Goal: Task Accomplishment & Management: Manage account settings

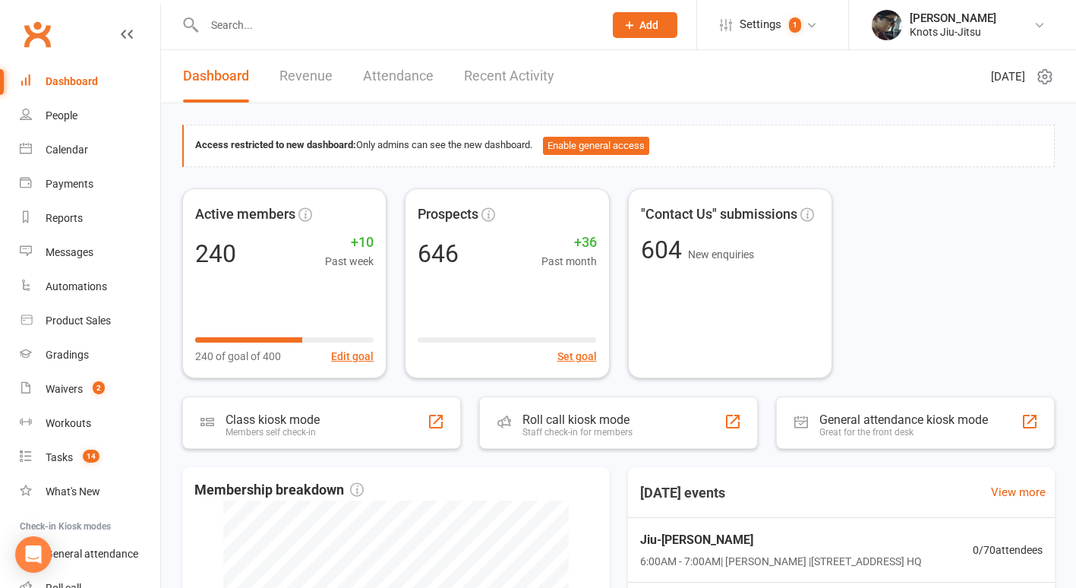
click at [231, 32] on input "text" at bounding box center [396, 24] width 393 height 21
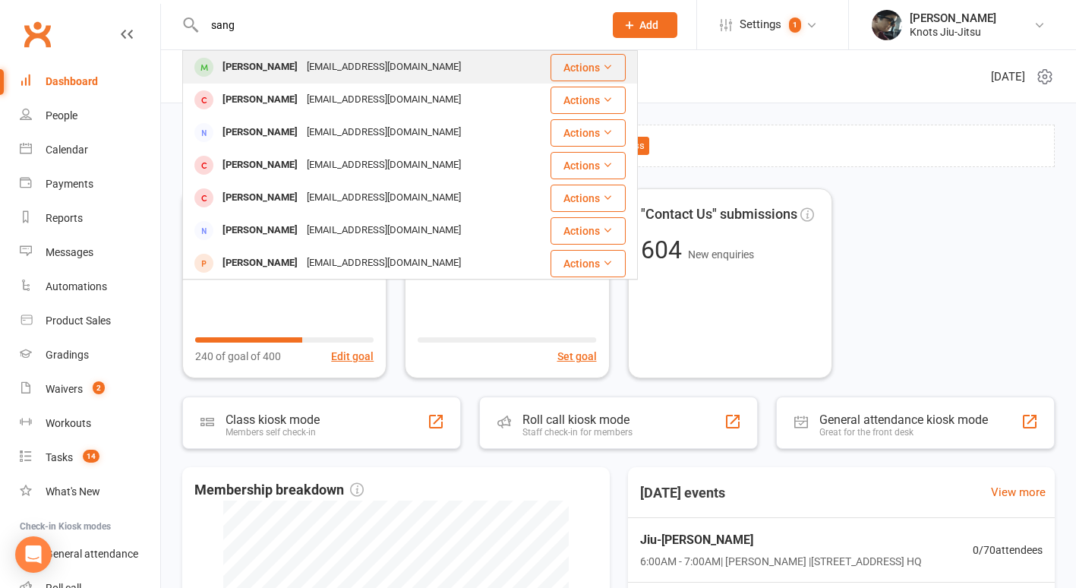
type input "sang"
click at [271, 60] on div "[PERSON_NAME]" at bounding box center [260, 67] width 84 height 22
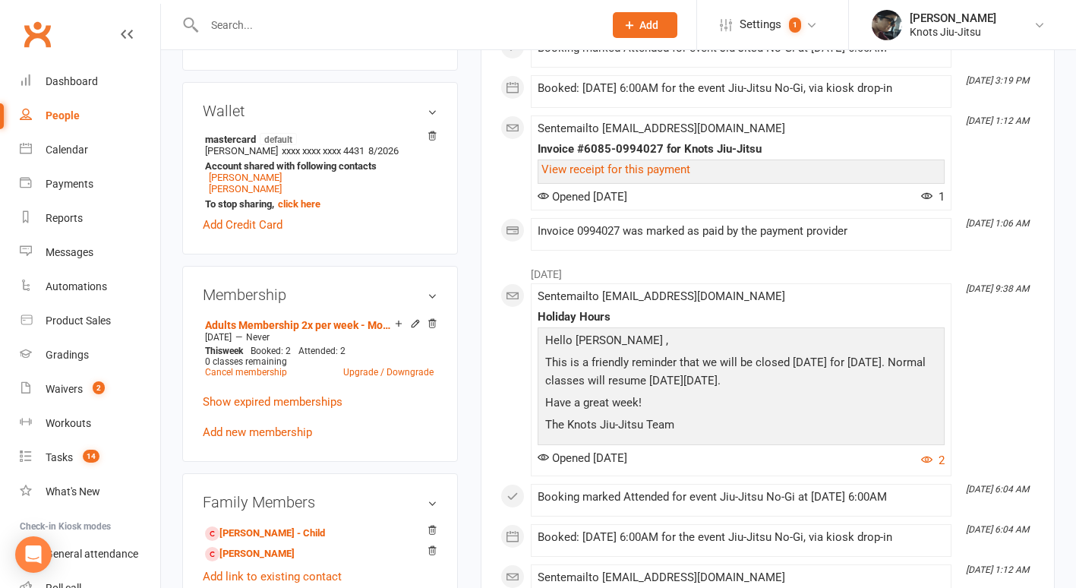
scroll to position [535, 0]
click at [367, 377] on link "Upgrade / Downgrade" at bounding box center [388, 371] width 90 height 11
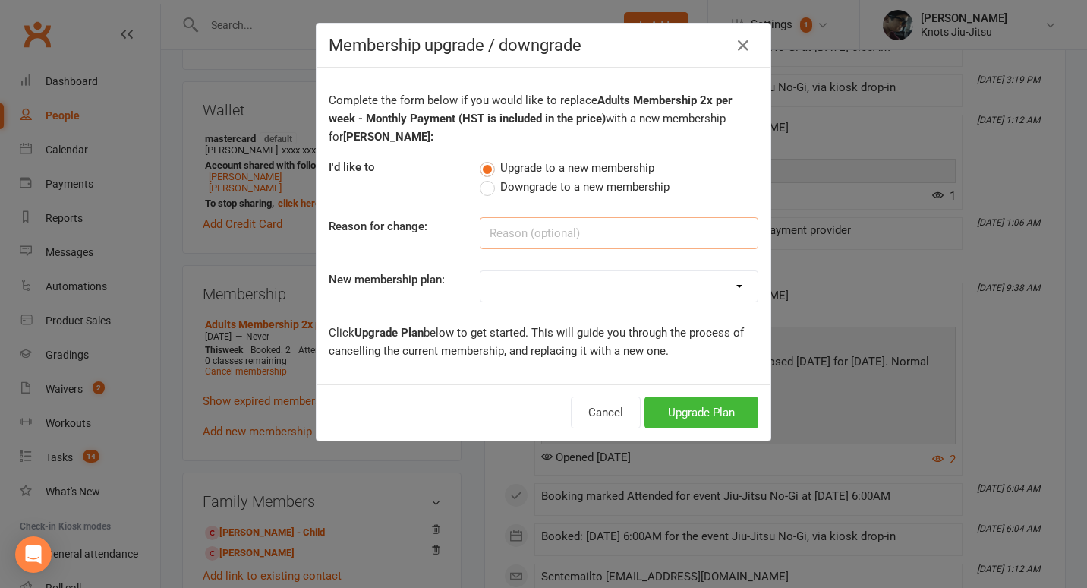
click at [527, 233] on input at bounding box center [619, 233] width 279 height 32
type input "T"
type input "More training"
click at [531, 283] on select "129 - Adults Membership Unlimited - Monthly Payment 107.36 Adults Membership 3x…" at bounding box center [619, 286] width 277 height 30
select select "0"
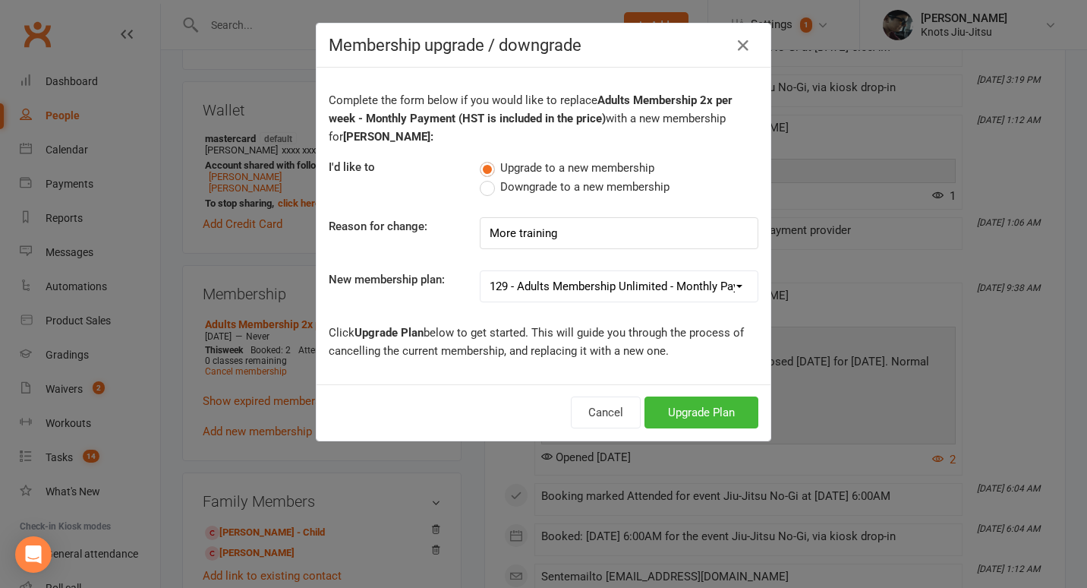
click at [481, 271] on select "129 - Adults Membership Unlimited - Monthly Payment 107.36 Adults Membership 3x…" at bounding box center [619, 286] width 277 height 30
click at [738, 39] on icon "button" at bounding box center [743, 45] width 18 height 18
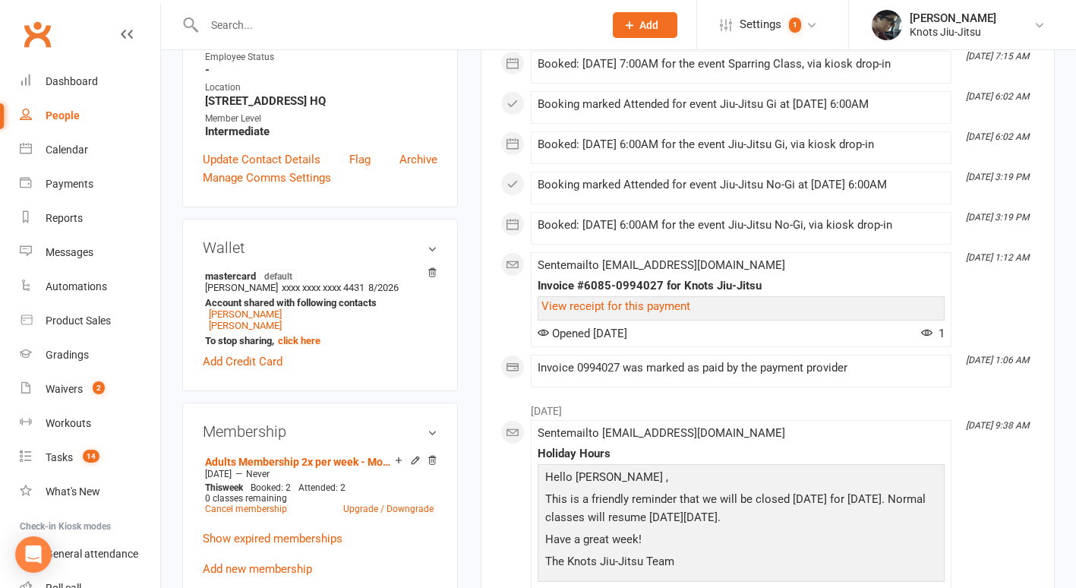
scroll to position [399, 0]
click at [680, 306] on link "View receipt for this payment" at bounding box center [615, 305] width 149 height 14
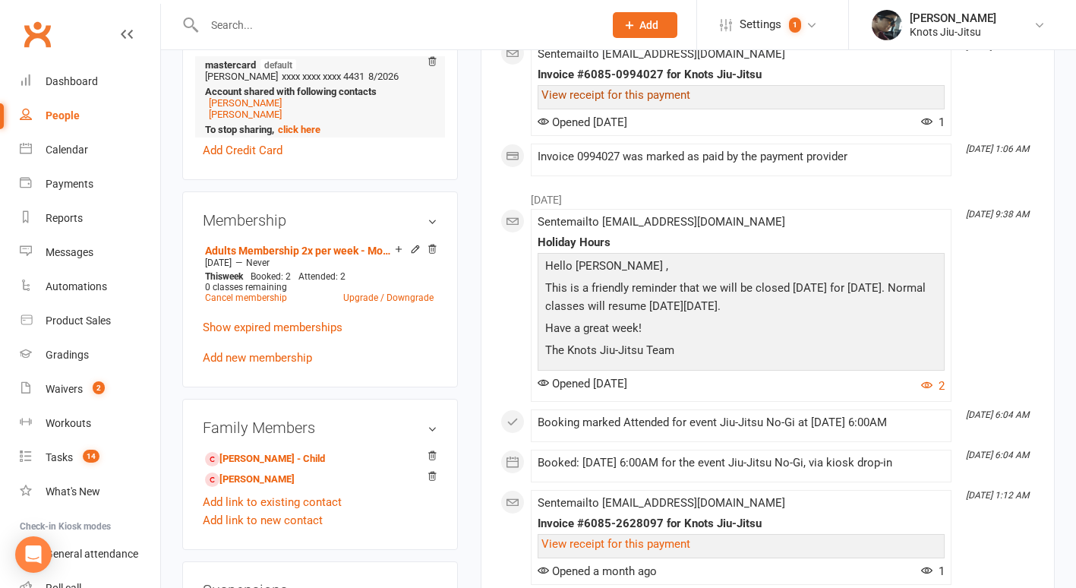
scroll to position [610, 0]
click at [368, 291] on div "0 classes remaining" at bounding box center [319, 286] width 228 height 11
click at [368, 301] on link "Upgrade / Downgrade" at bounding box center [388, 296] width 90 height 11
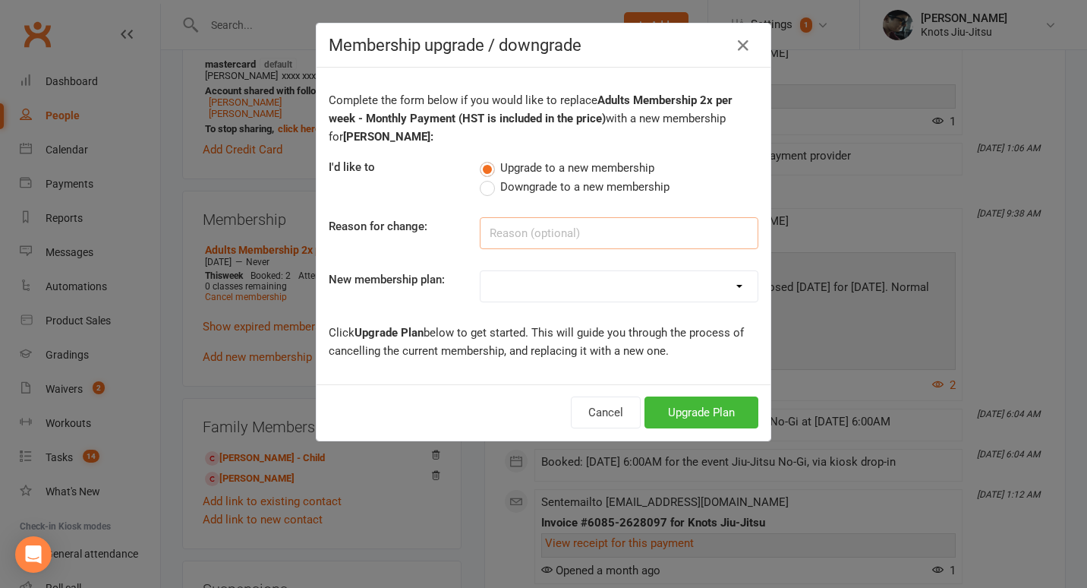
click at [512, 228] on input at bounding box center [619, 233] width 279 height 32
type input "More training"
click at [517, 288] on select "129 - Adults Membership Unlimited - Monthly Payment 107.36 Adults Membership 3x…" at bounding box center [619, 286] width 277 height 30
select select "0"
click at [481, 271] on select "129 - Adults Membership Unlimited - Monthly Payment 107.36 Adults Membership 3x…" at bounding box center [619, 286] width 277 height 30
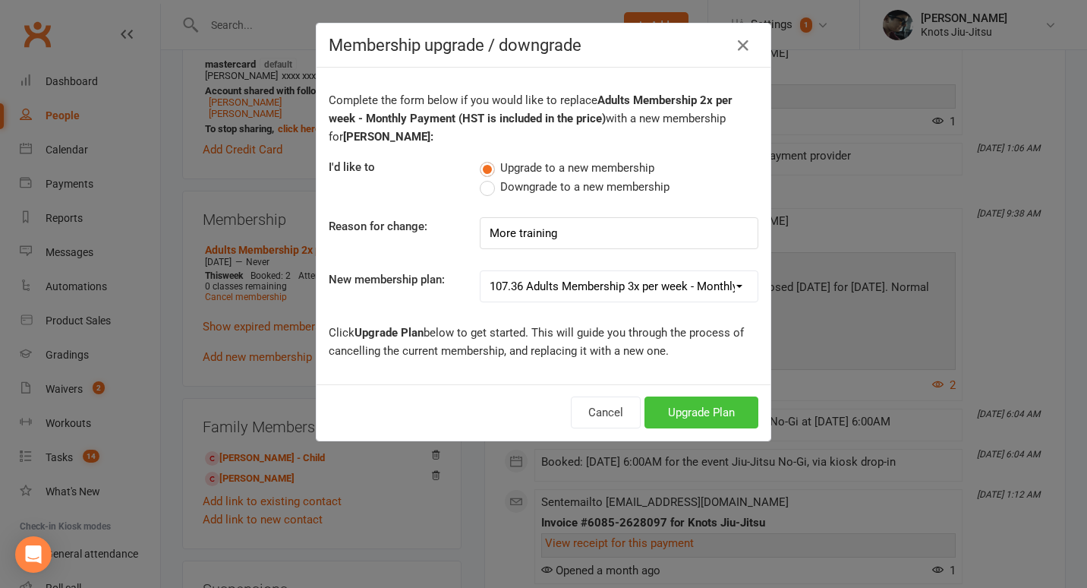
click at [677, 415] on button "Upgrade Plan" at bounding box center [701, 412] width 114 height 32
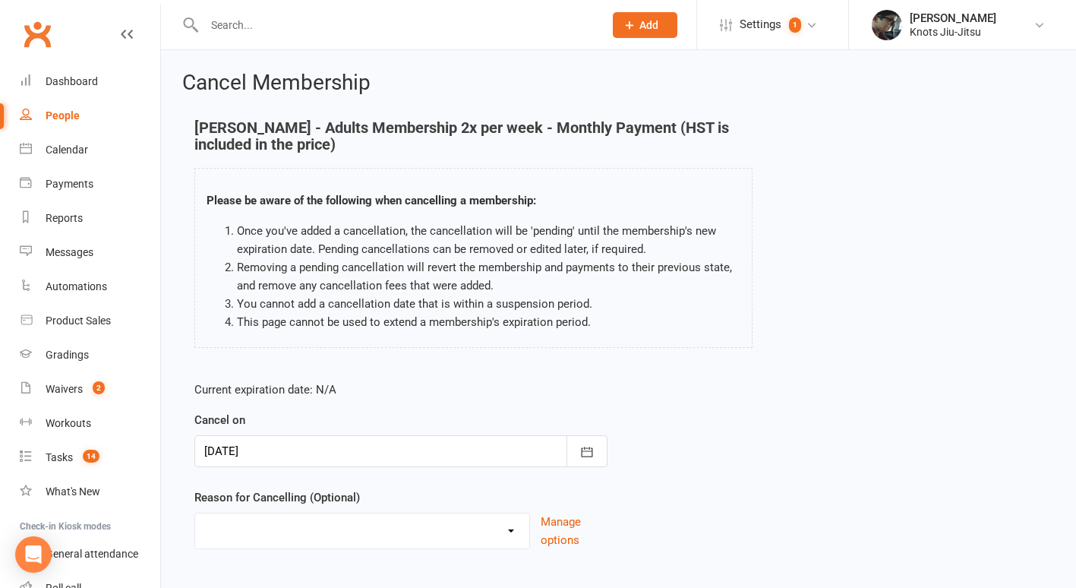
scroll to position [76, 0]
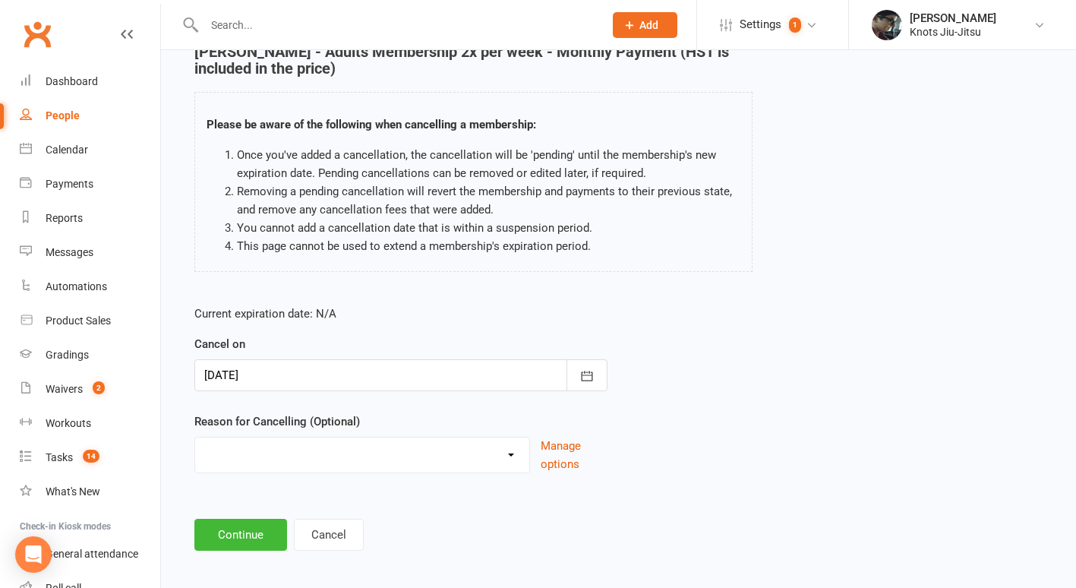
click at [461, 464] on select "Completed ETC Program Health Issues Holiday Inactivity Injury Job Related Membe…" at bounding box center [362, 452] width 334 height 30
select select "14"
click at [195, 437] on select "Completed ETC Program Health Issues Holiday Inactivity Injury Job Related Membe…" at bounding box center [362, 452] width 334 height 30
click at [248, 525] on button "Continue" at bounding box center [240, 534] width 93 height 32
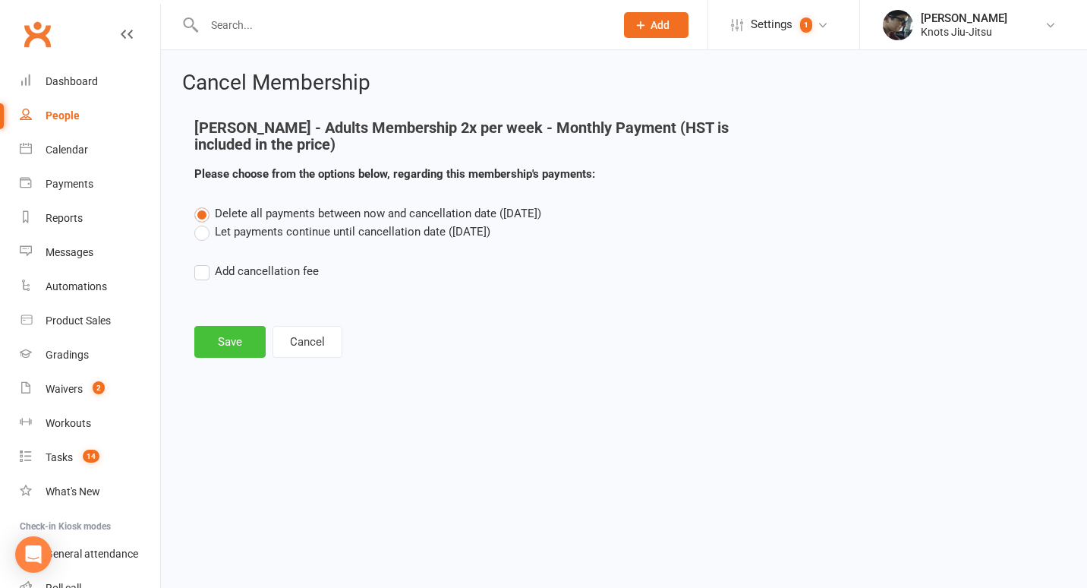
click at [251, 342] on button "Save" at bounding box center [229, 342] width 71 height 32
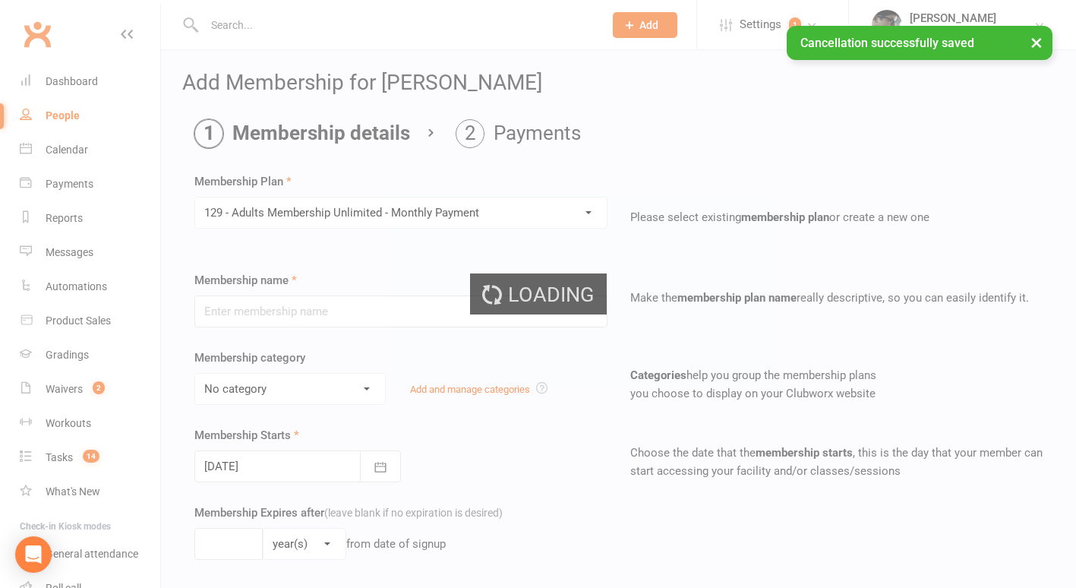
type input "129 - Adults Membership Unlimited - Monthly Payment"
select select "10"
type input "0"
type input "1"
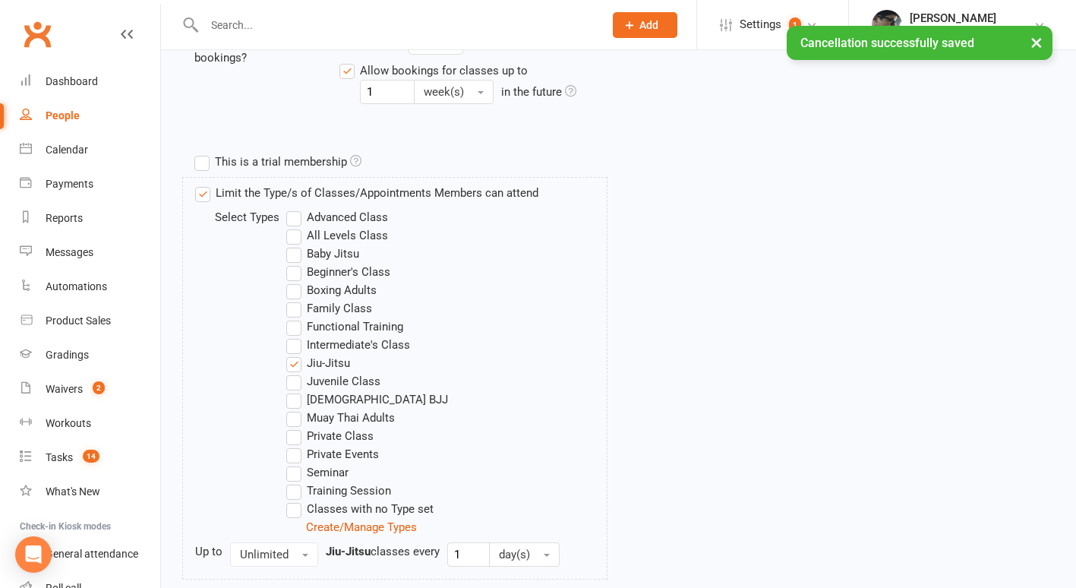
scroll to position [884, 0]
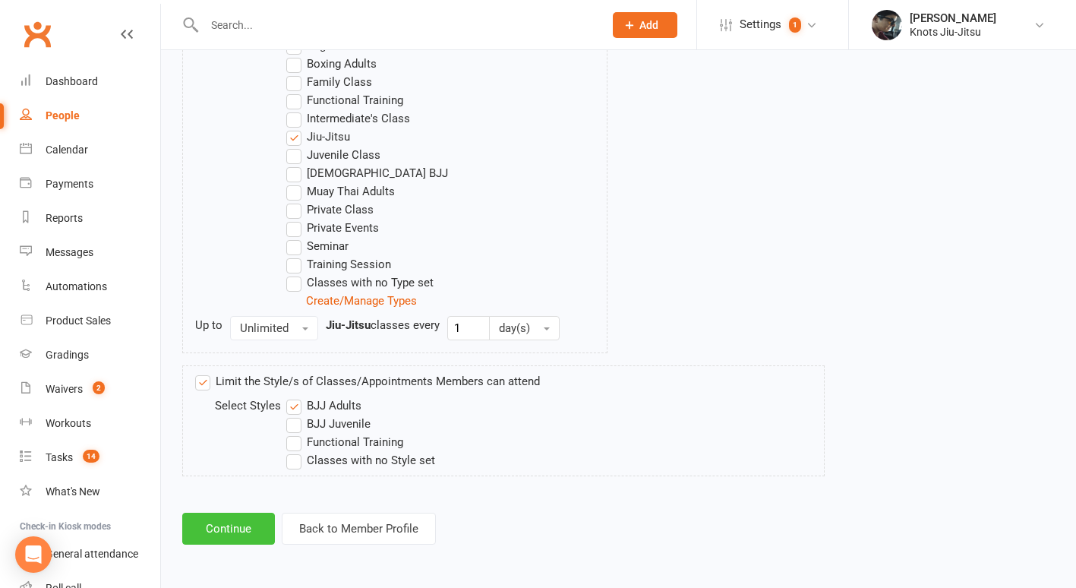
click at [250, 518] on button "Continue" at bounding box center [228, 528] width 93 height 32
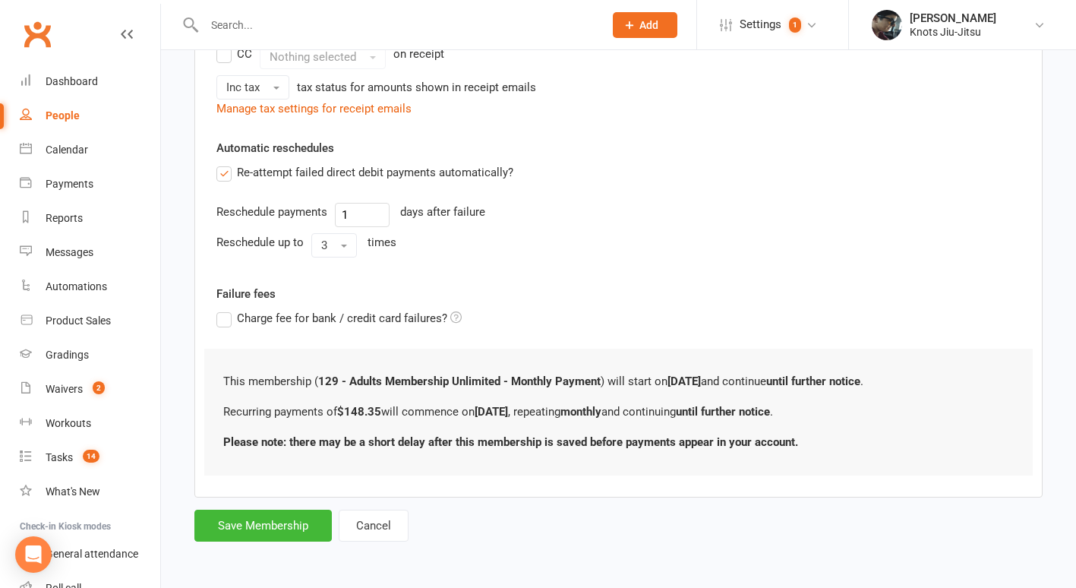
scroll to position [0, 0]
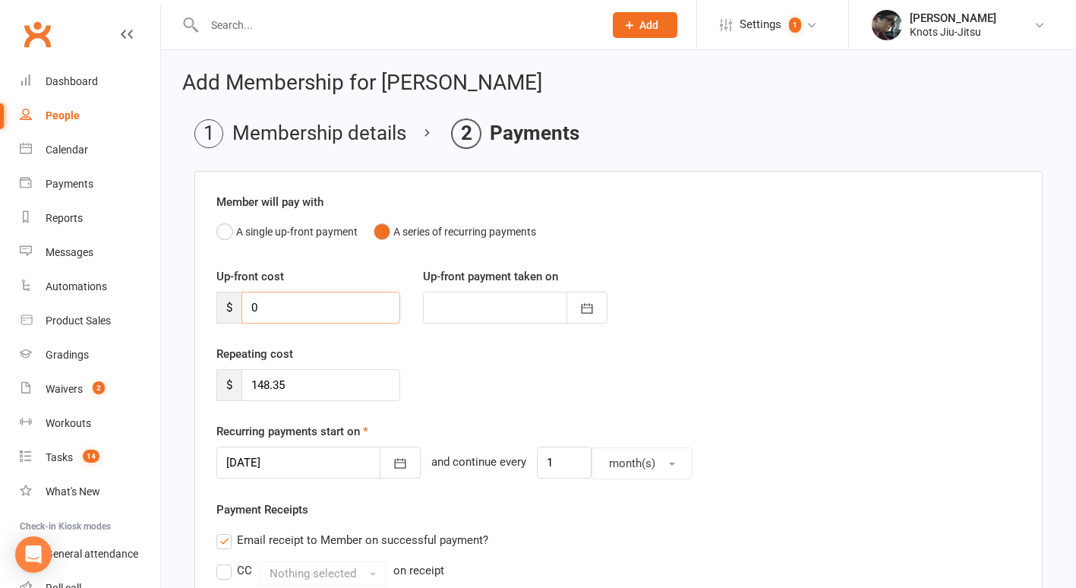
click at [335, 311] on input "0" at bounding box center [320, 307] width 159 height 32
type input "2"
type input "[DATE]"
type input "20.35"
click at [392, 458] on icon "button" at bounding box center [399, 462] width 15 height 15
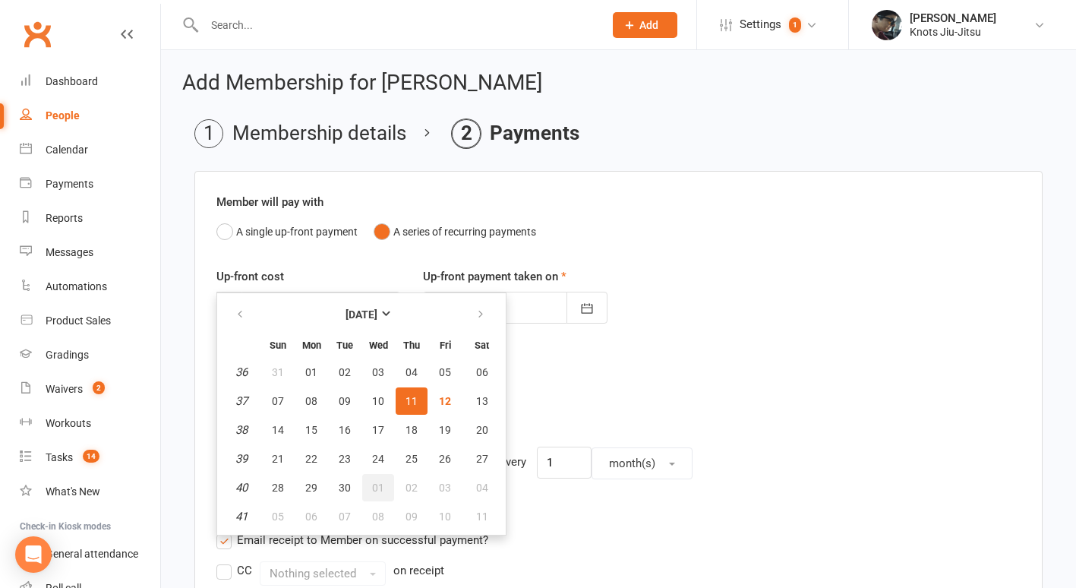
click at [374, 491] on span "01" at bounding box center [378, 487] width 12 height 12
type input "[DATE]"
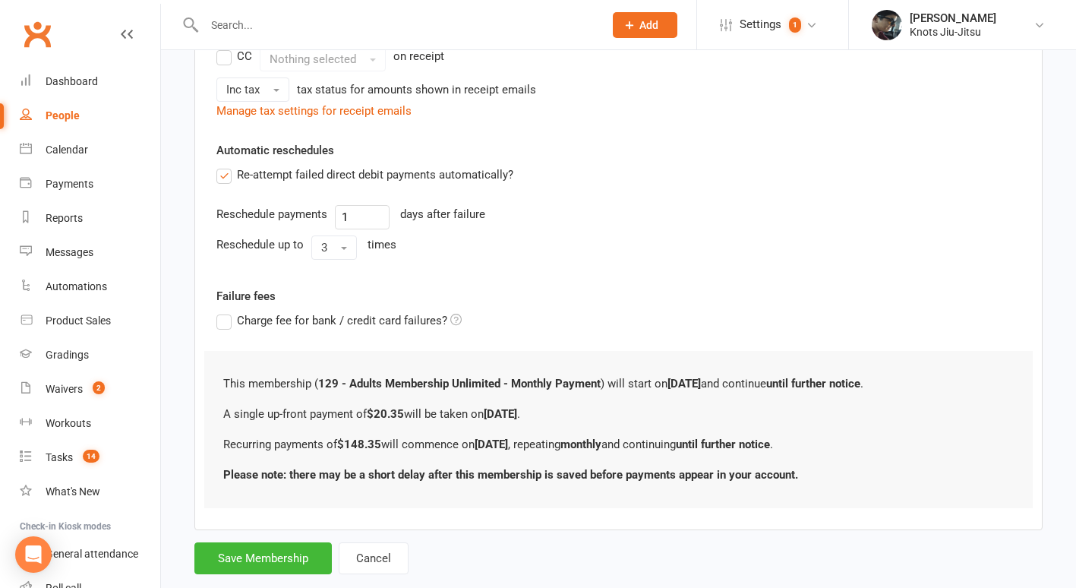
scroll to position [518, 0]
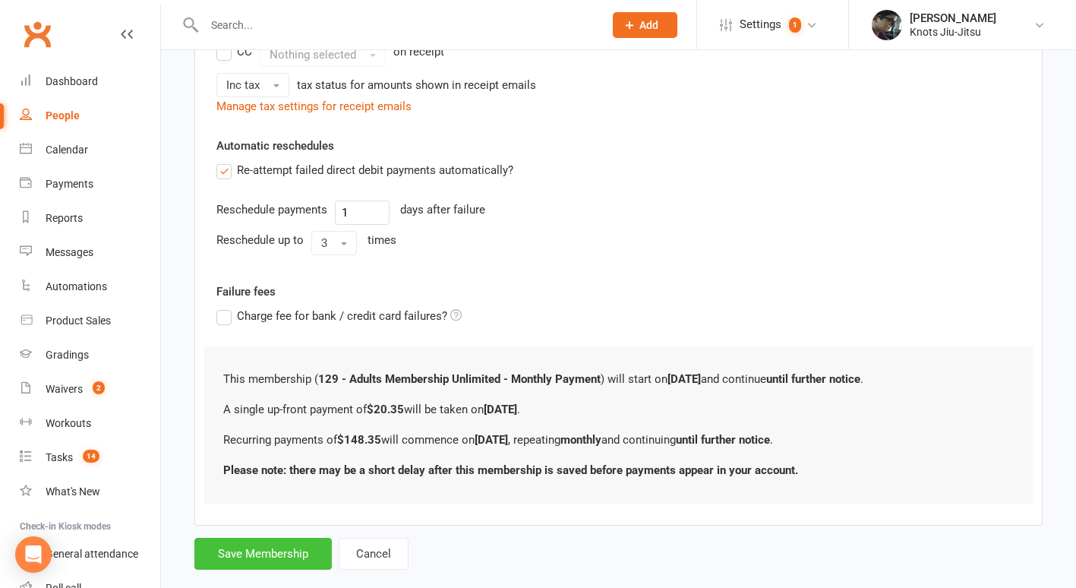
click at [291, 551] on button "Save Membership" at bounding box center [262, 553] width 137 height 32
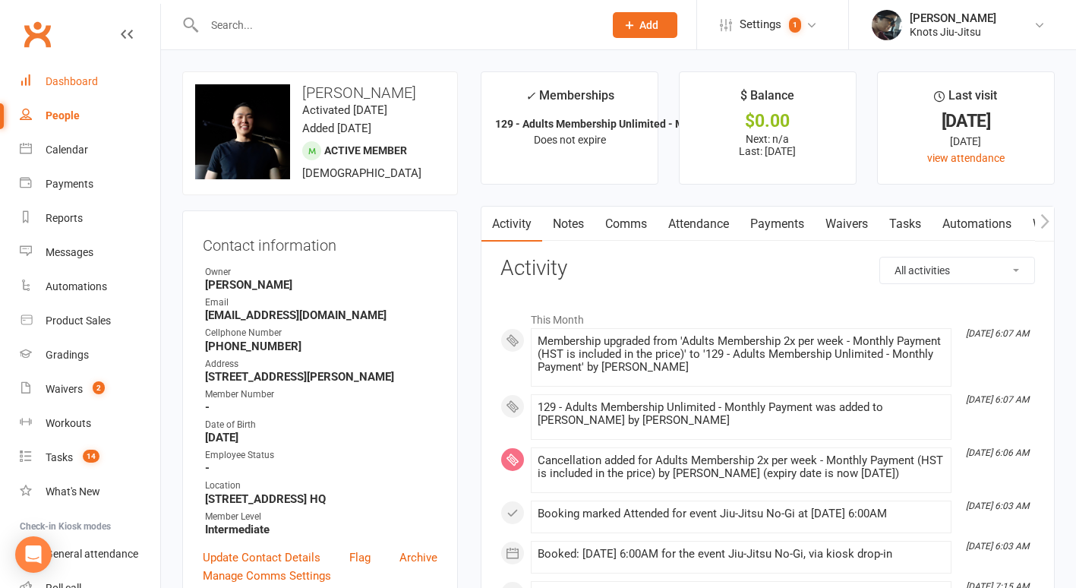
click at [78, 76] on div "Dashboard" at bounding box center [72, 81] width 52 height 12
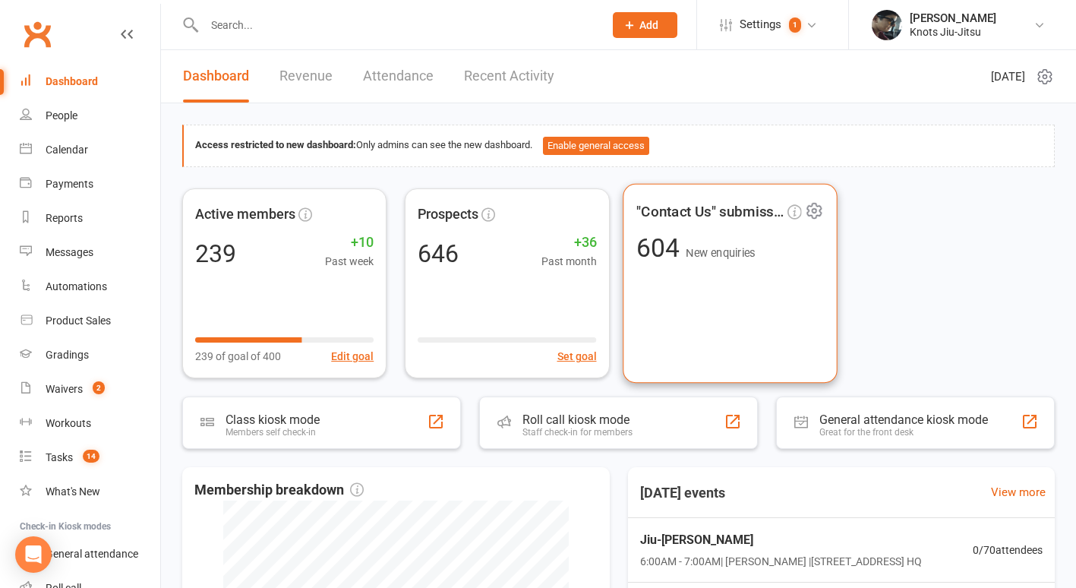
click at [722, 267] on div ""Contact Us" submissions 604 New enquiries" at bounding box center [729, 283] width 215 height 200
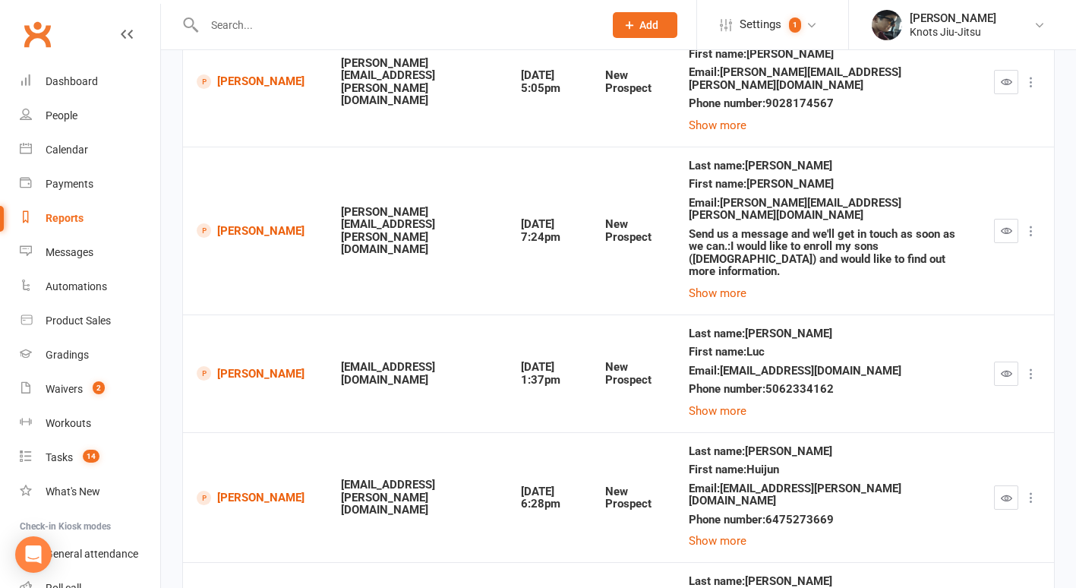
scroll to position [455, 0]
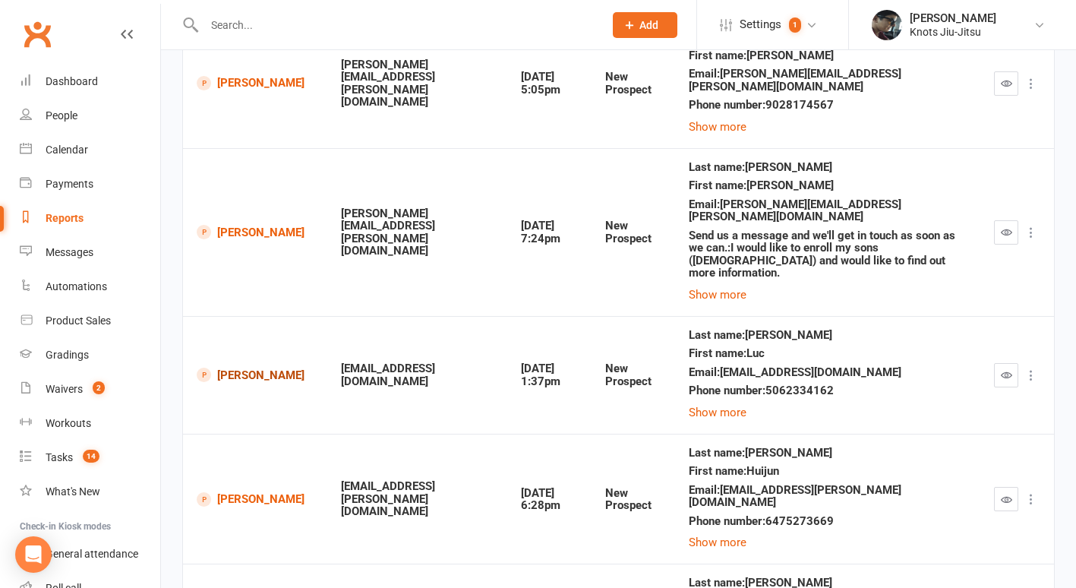
click at [257, 367] on link "[PERSON_NAME]" at bounding box center [255, 374] width 117 height 14
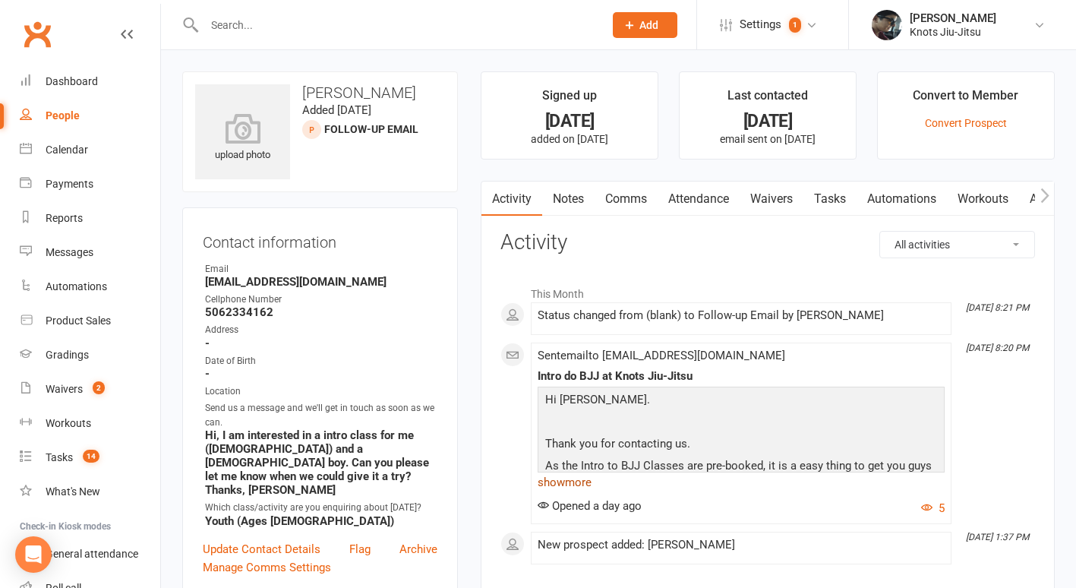
click at [579, 483] on link "show more" at bounding box center [740, 481] width 407 height 21
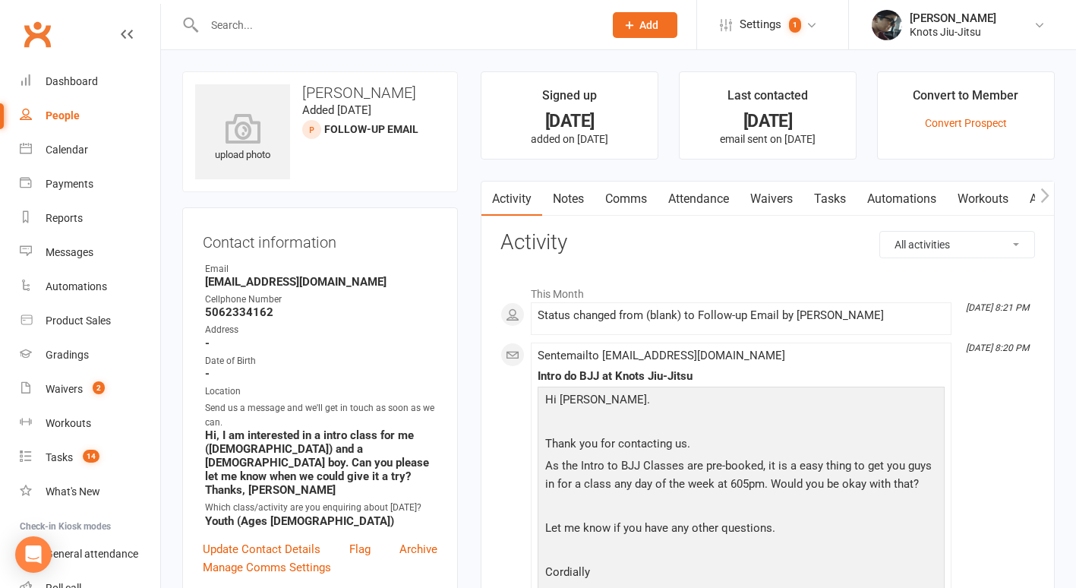
click at [74, 117] on div "People" at bounding box center [63, 115] width 34 height 12
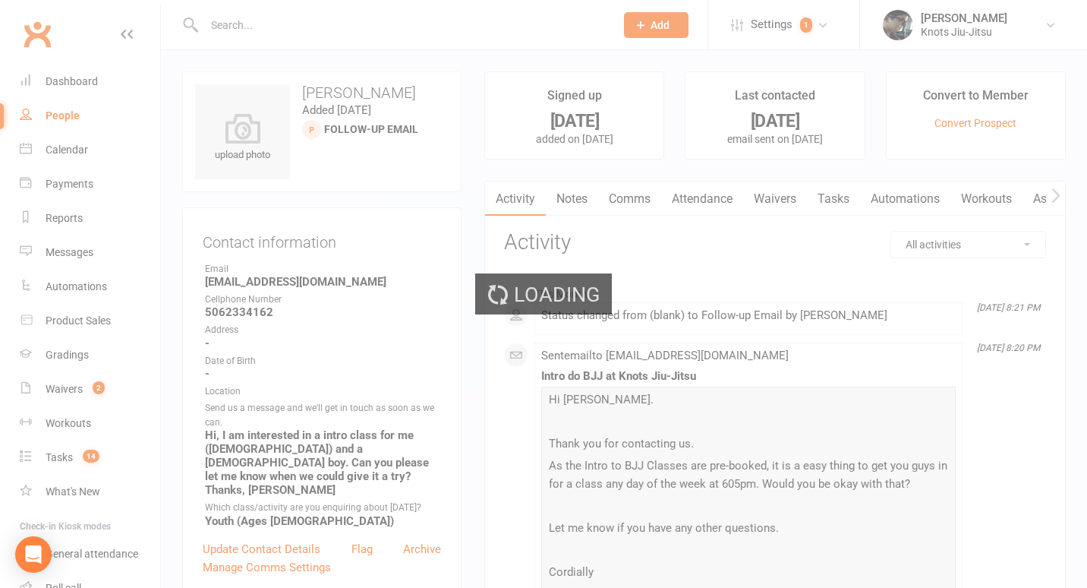
select select "100"
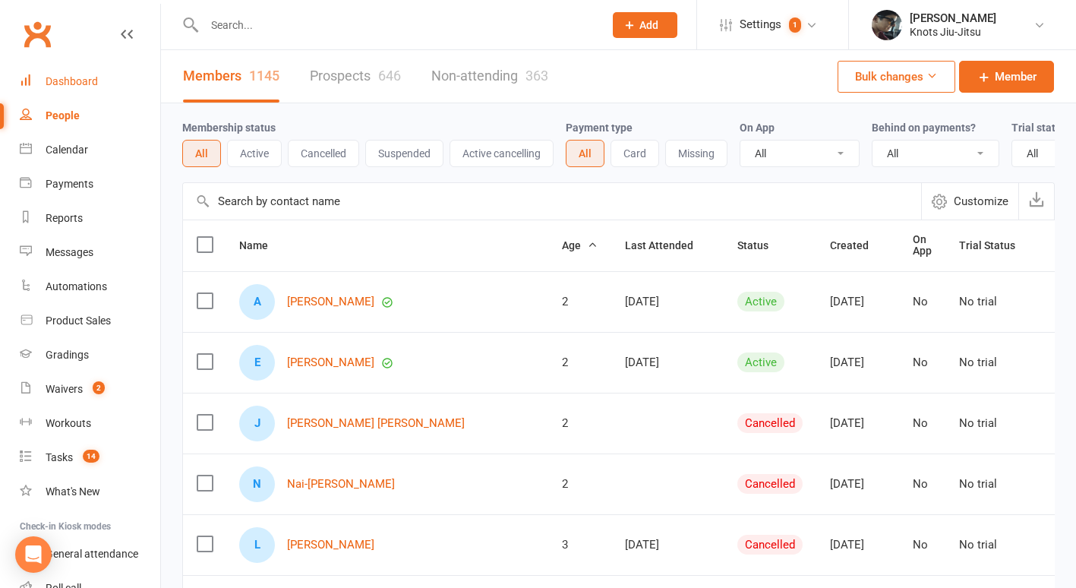
click at [96, 78] on div "Dashboard" at bounding box center [72, 81] width 52 height 12
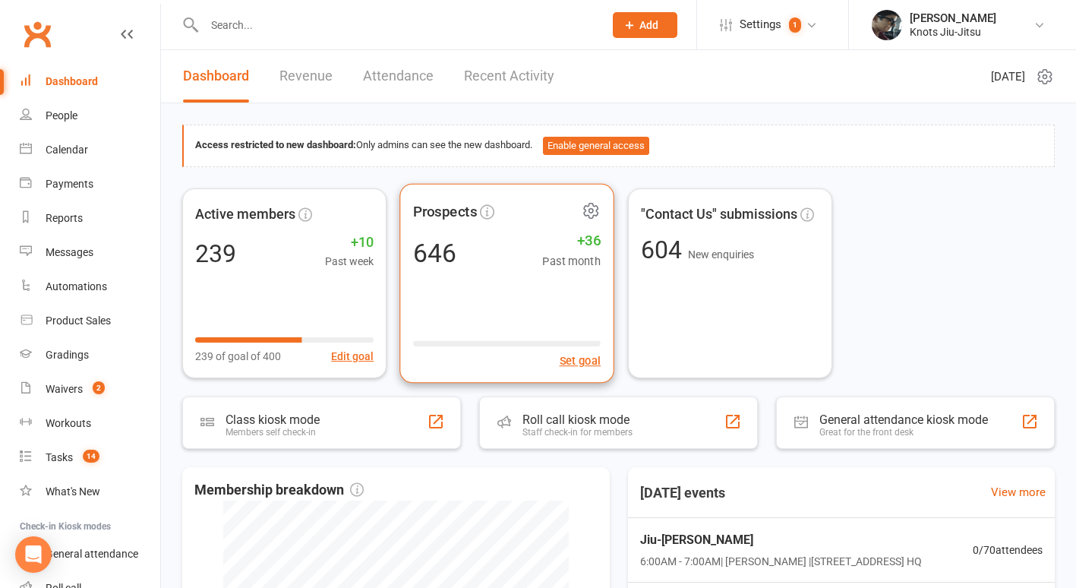
click at [562, 320] on div "Prospects 646 +36 Past month Set goal" at bounding box center [507, 283] width 215 height 200
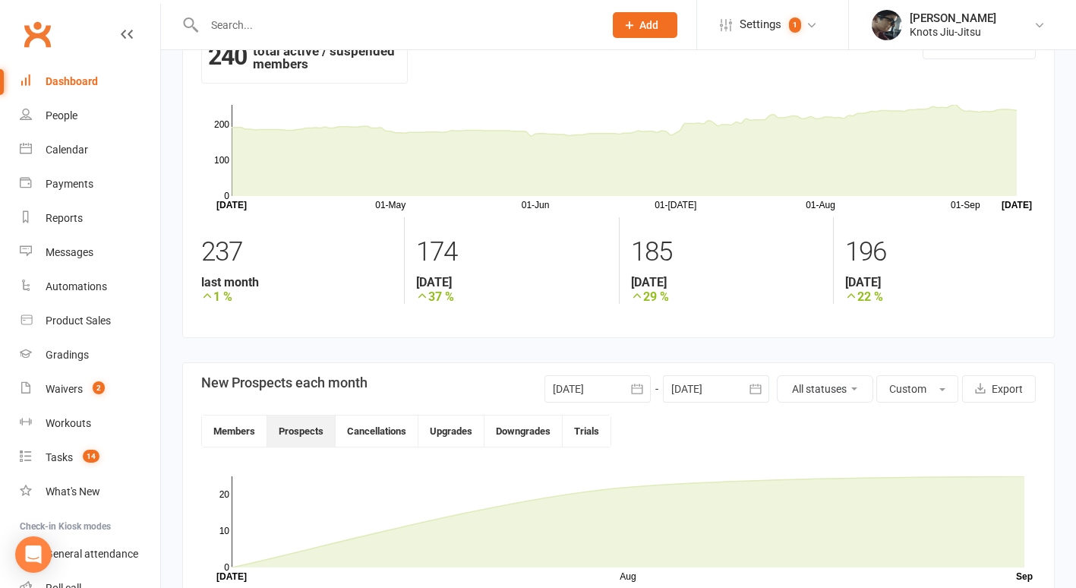
scroll to position [52, 0]
click at [77, 109] on div "People" at bounding box center [62, 115] width 32 height 12
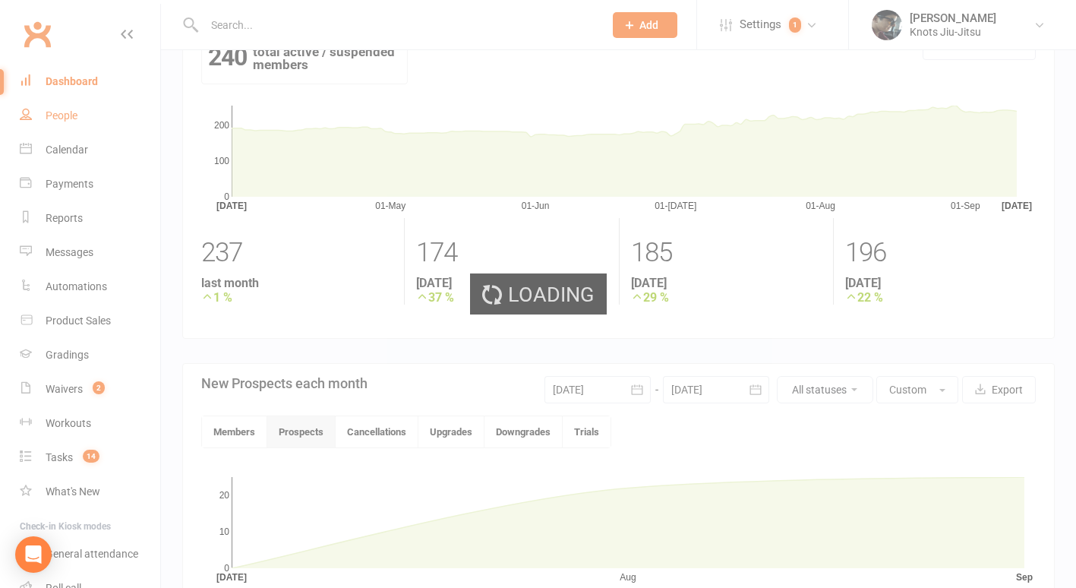
select select "100"
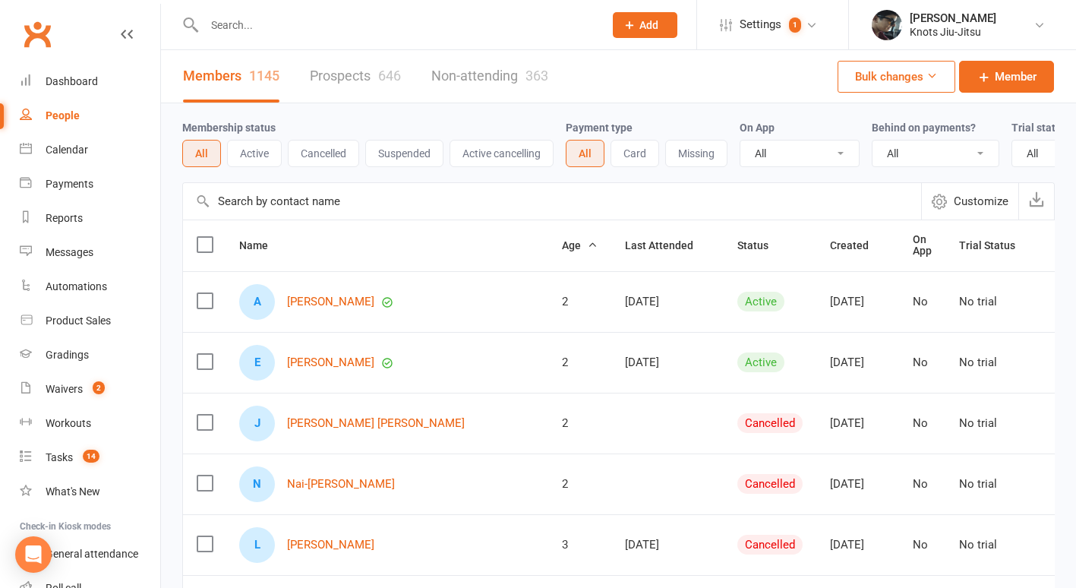
click at [344, 65] on link "Prospects 646" at bounding box center [355, 76] width 91 height 52
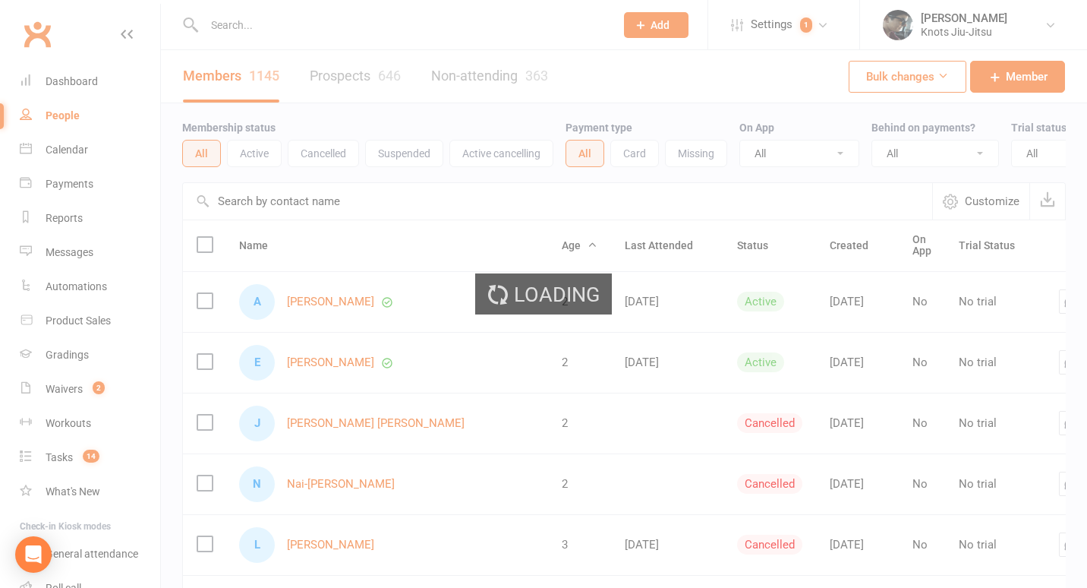
select select "100"
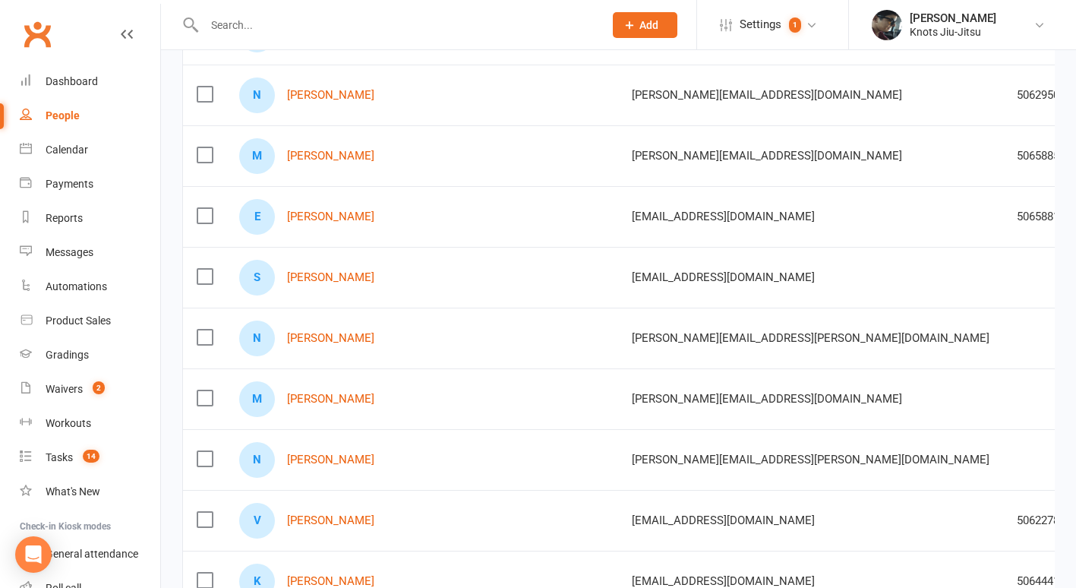
scroll to position [3117, 0]
click at [308, 273] on link "[PERSON_NAME]" at bounding box center [330, 276] width 87 height 13
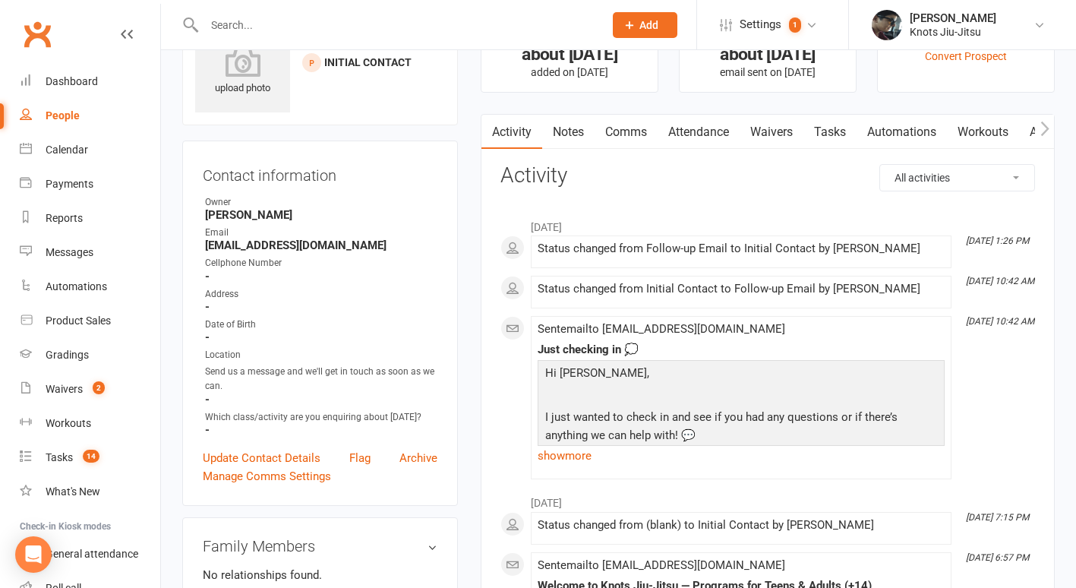
scroll to position [65, 0]
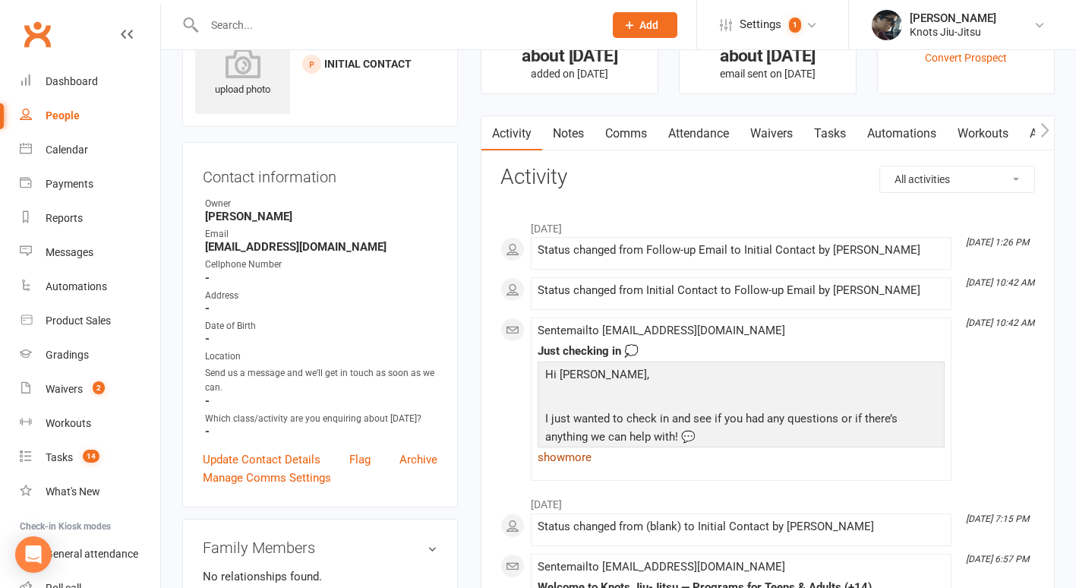
click at [573, 462] on link "show more" at bounding box center [740, 456] width 407 height 21
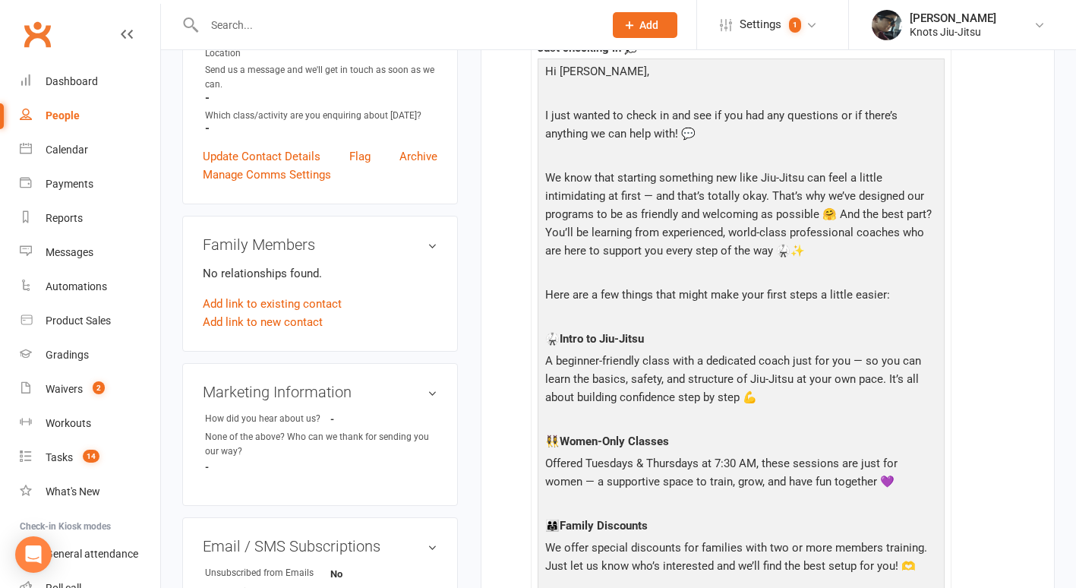
scroll to position [0, 0]
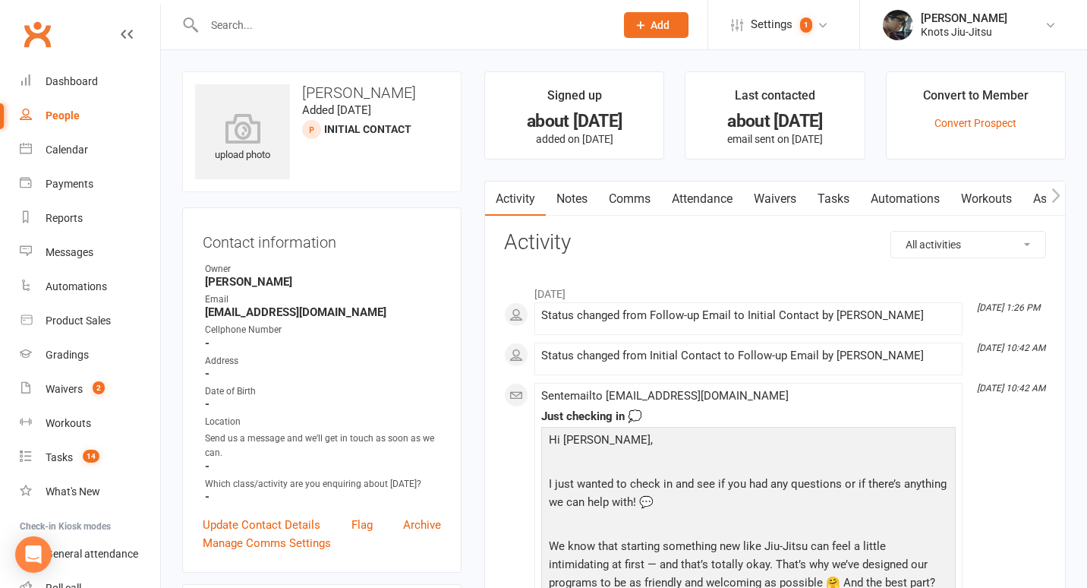
select select "100"
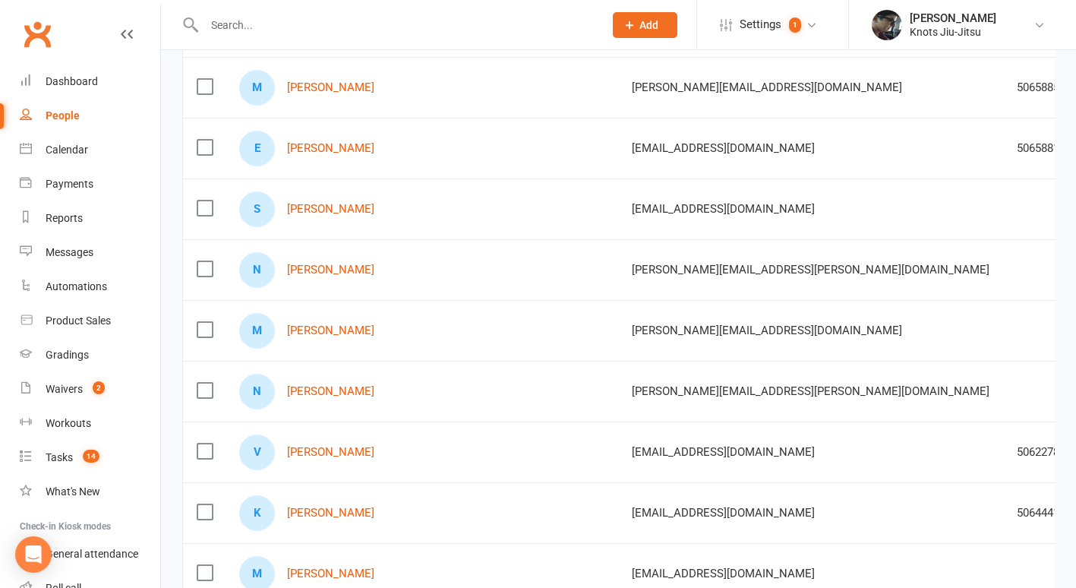
scroll to position [3196, 0]
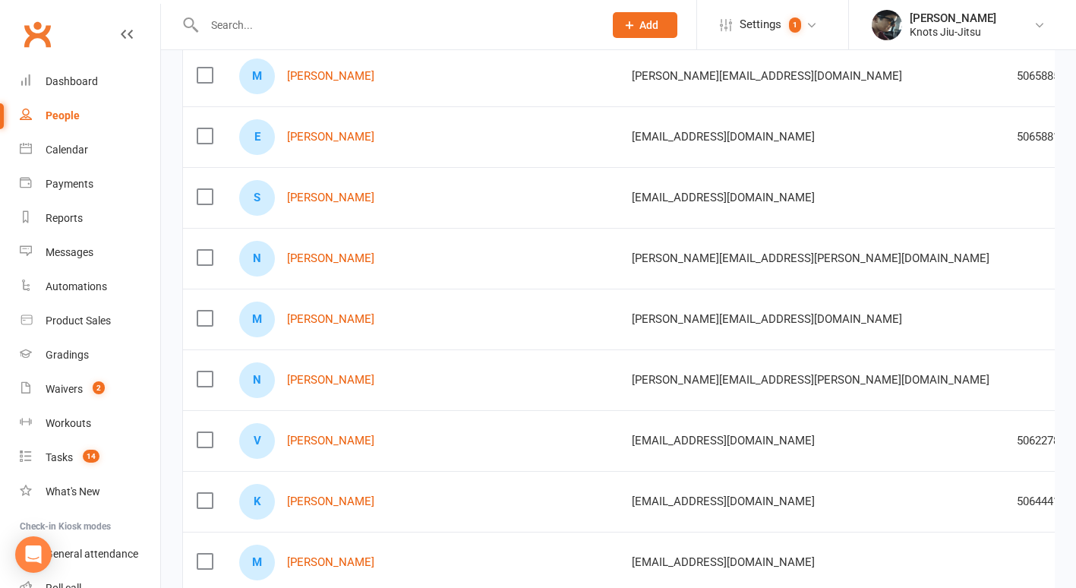
click at [205, 194] on label at bounding box center [204, 196] width 15 height 15
click at [205, 189] on input "checkbox" at bounding box center [204, 189] width 15 height 0
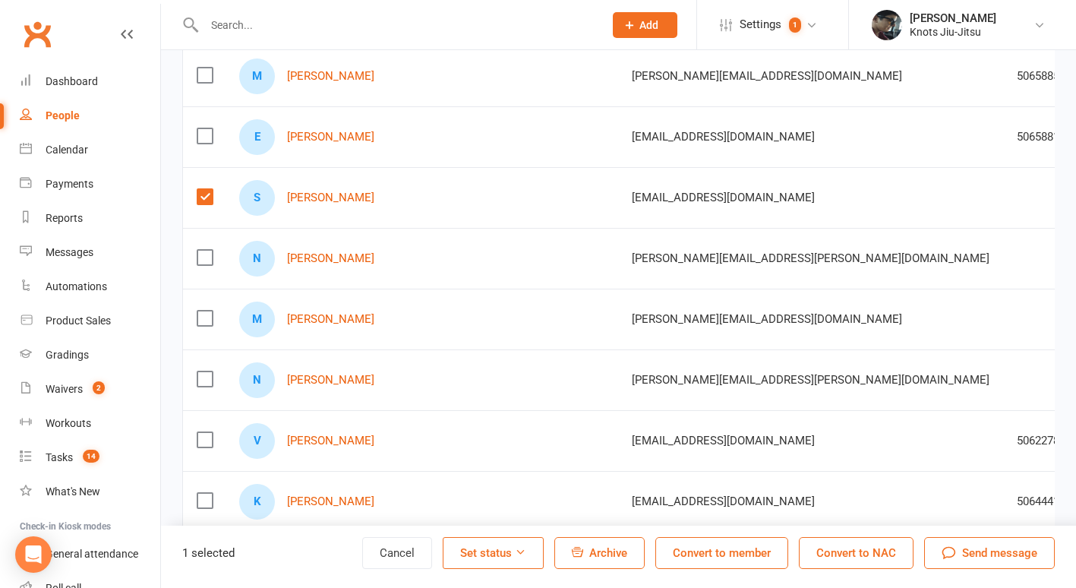
click at [510, 546] on button "Set status" at bounding box center [493, 553] width 101 height 32
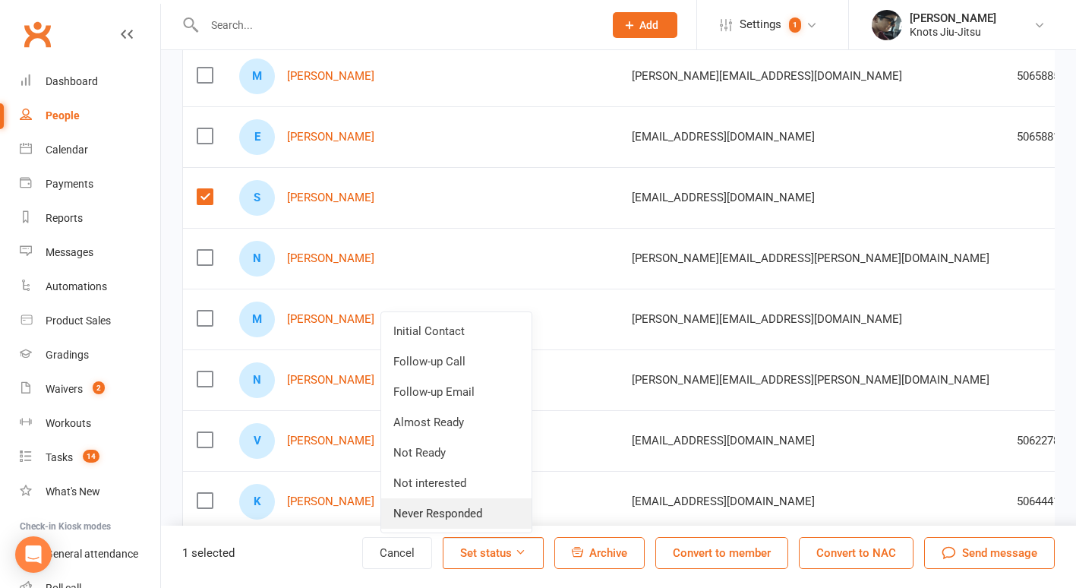
click at [484, 511] on link "Never Responded" at bounding box center [456, 513] width 150 height 30
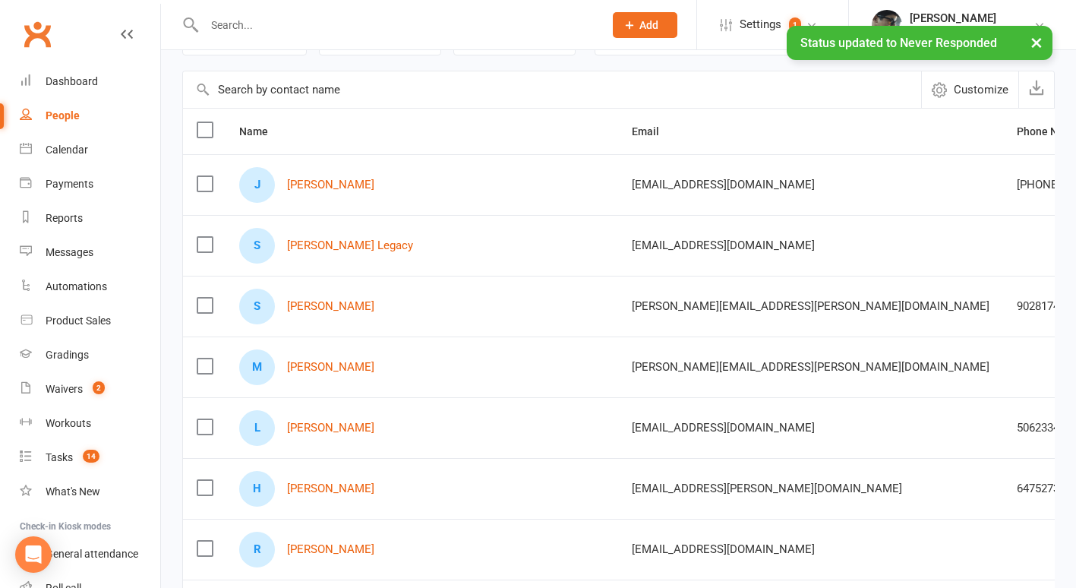
scroll to position [0, 0]
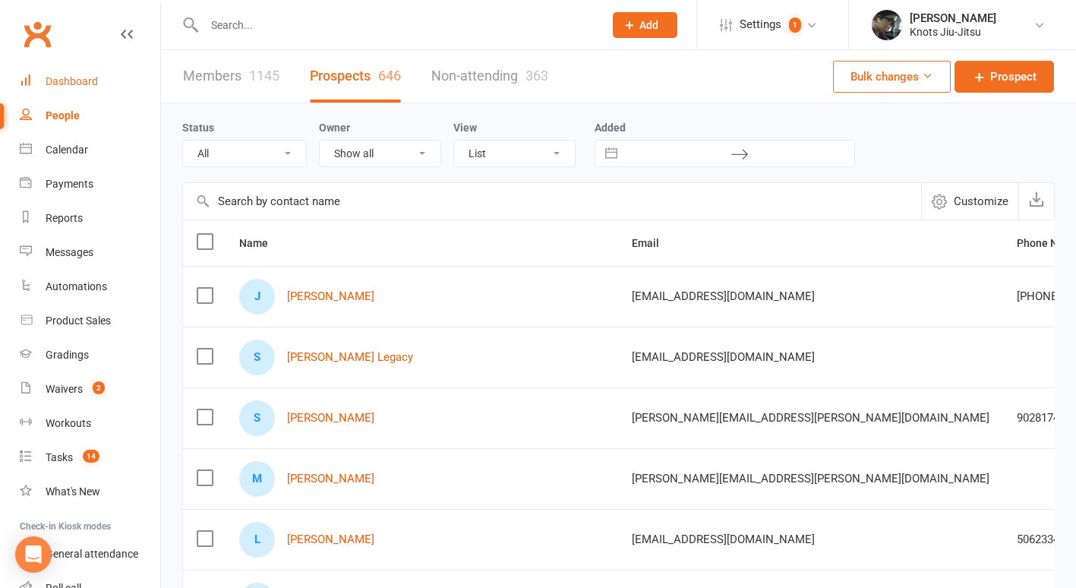
click at [71, 86] on div "Dashboard" at bounding box center [72, 81] width 52 height 12
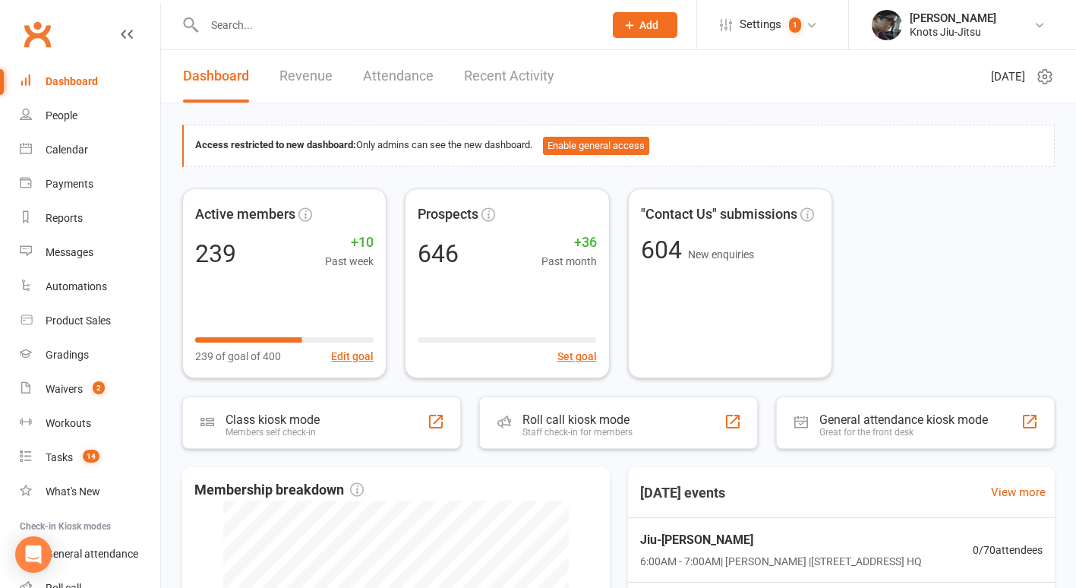
click at [308, 67] on link "Revenue" at bounding box center [305, 76] width 53 height 52
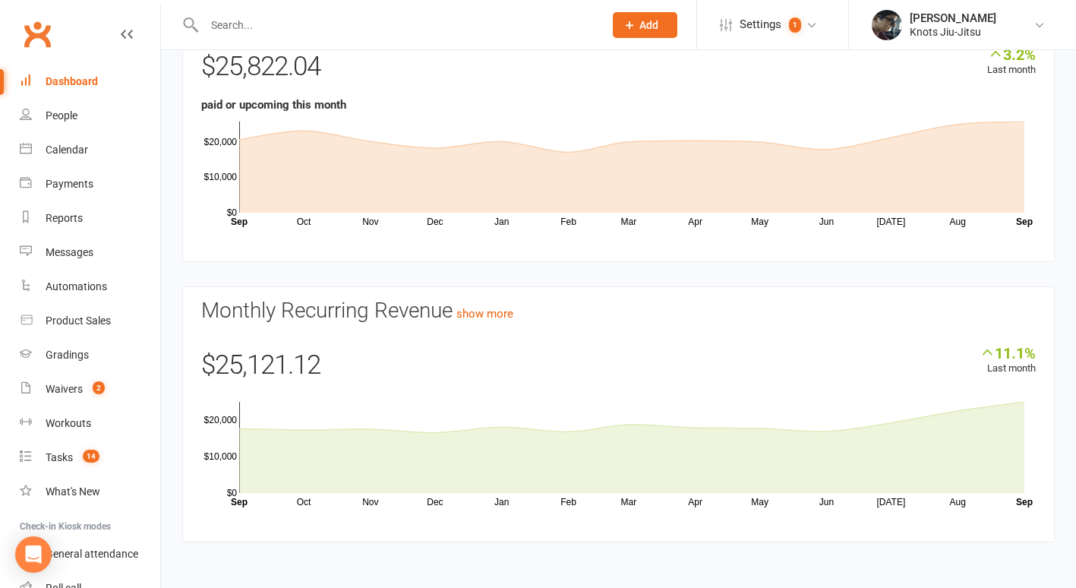
scroll to position [136, 0]
click at [67, 392] on div "Waivers" at bounding box center [64, 389] width 37 height 12
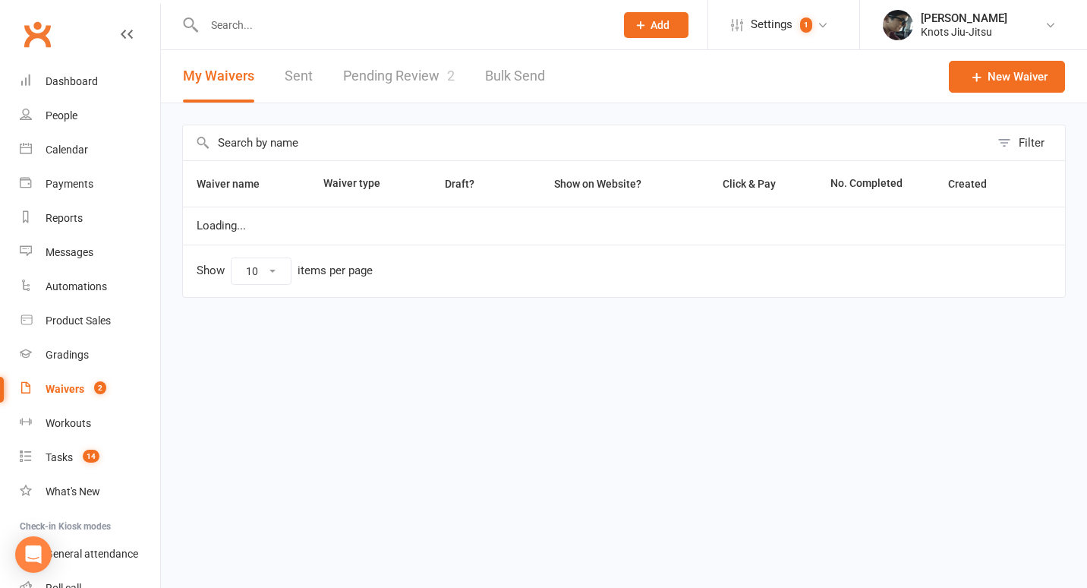
select select "100"
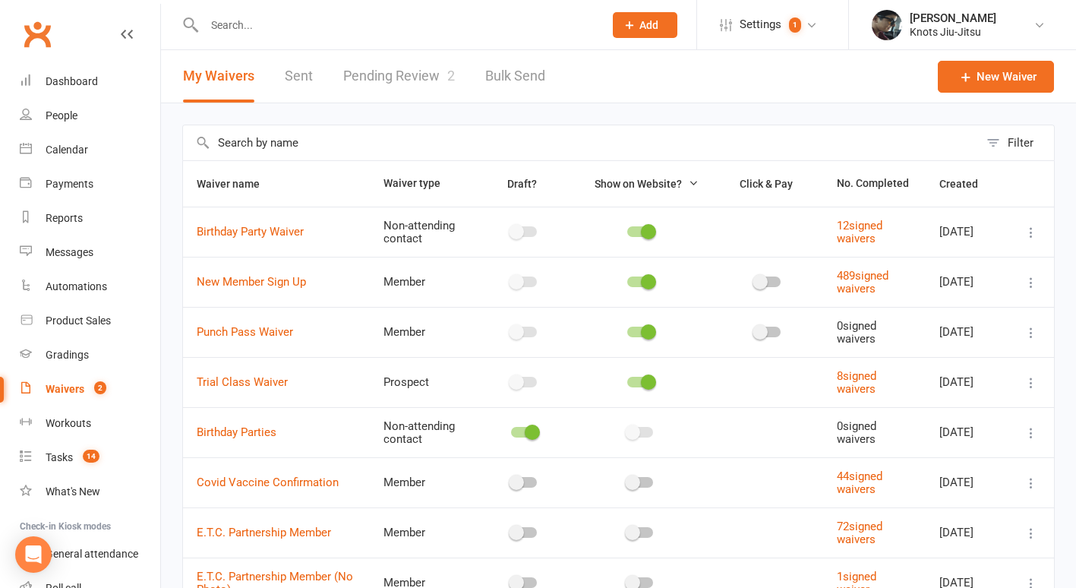
click at [422, 79] on link "Pending Review 2" at bounding box center [399, 76] width 112 height 52
